Goal: Find specific page/section: Find specific page/section

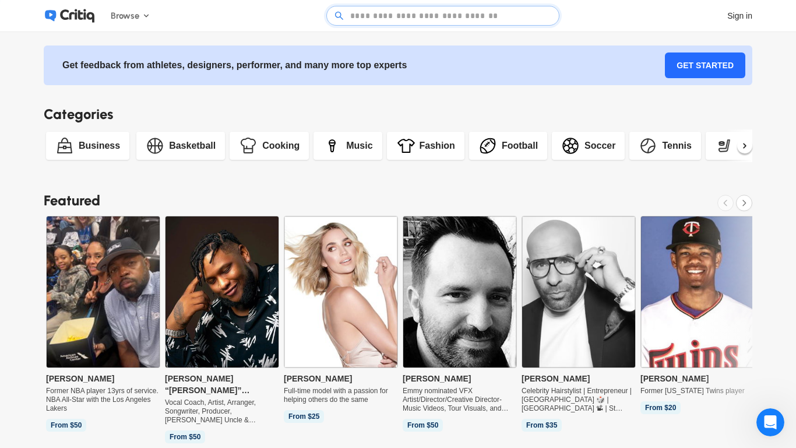
click at [426, 13] on experts\ at bounding box center [444, 15] width 194 height 19
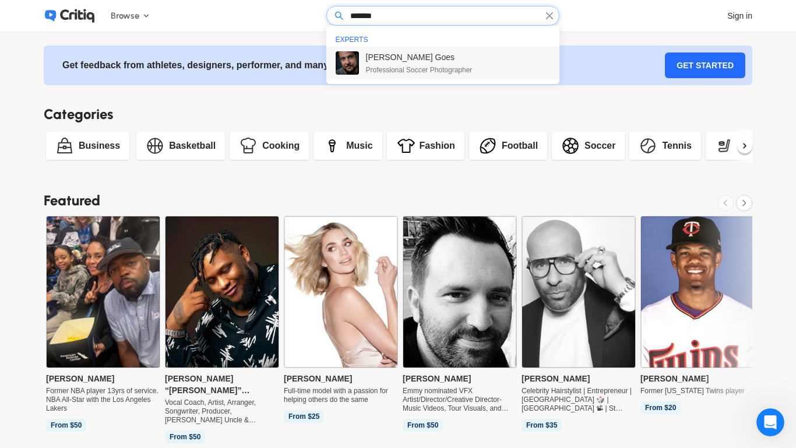
type input "*******"
click at [385, 61] on span "[PERSON_NAME] Goes" at bounding box center [419, 57] width 107 height 12
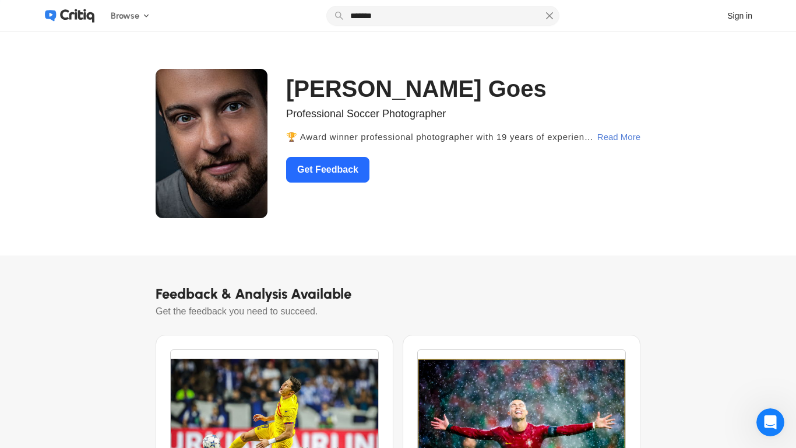
click at [607, 140] on div "Read More" at bounding box center [619, 137] width 43 height 21
